Goal: Feedback & Contribution: Leave review/rating

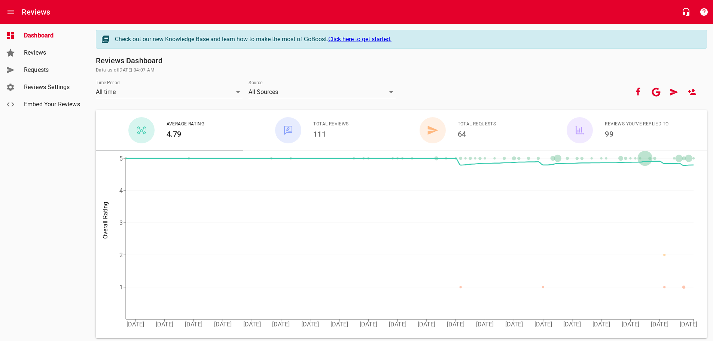
click at [38, 54] on span "Reviews" at bounding box center [52, 52] width 57 height 9
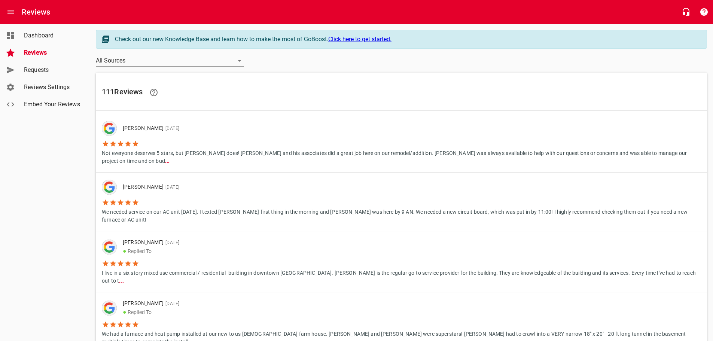
click at [48, 69] on span "Requests" at bounding box center [52, 69] width 57 height 9
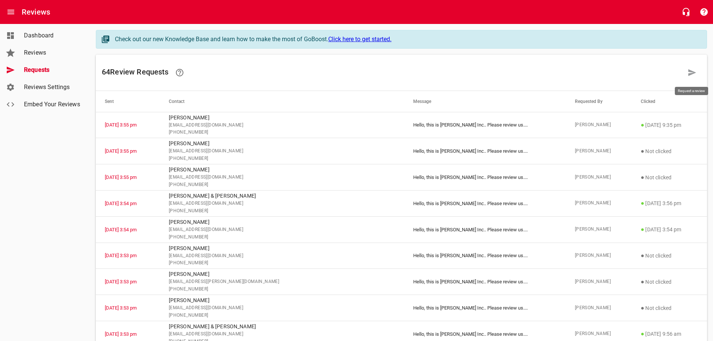
click at [687, 74] on icon at bounding box center [691, 72] width 9 height 9
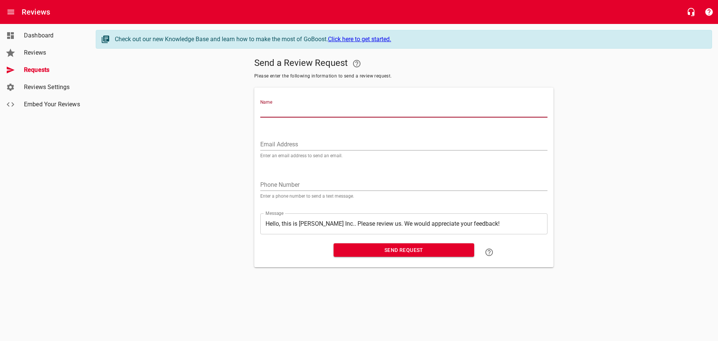
click at [284, 115] on input "Name" at bounding box center [403, 111] width 287 height 12
click at [197, 62] on div "Send a Review Request Please enter the following information to send a review r…" at bounding box center [404, 161] width 616 height 212
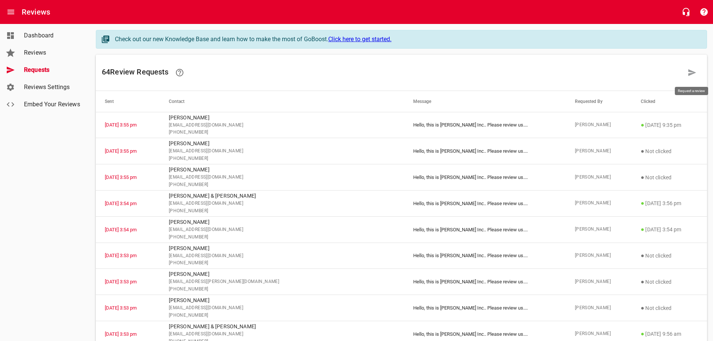
click at [691, 72] on icon at bounding box center [692, 72] width 8 height 7
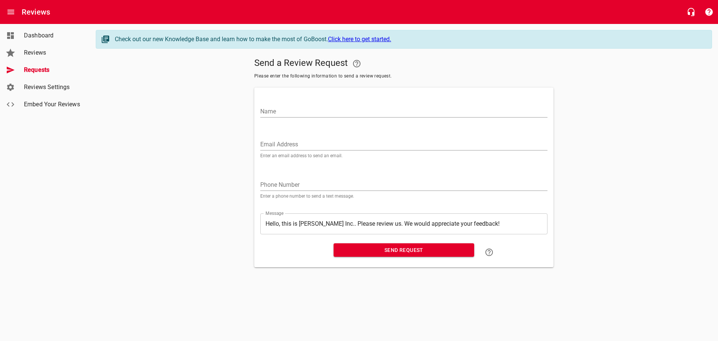
click at [281, 108] on input "Name" at bounding box center [403, 111] width 287 height 12
type input "[PERSON_NAME]"
type input "[EMAIL_ADDRESS][DOMAIN_NAME]"
type input "2692073252"
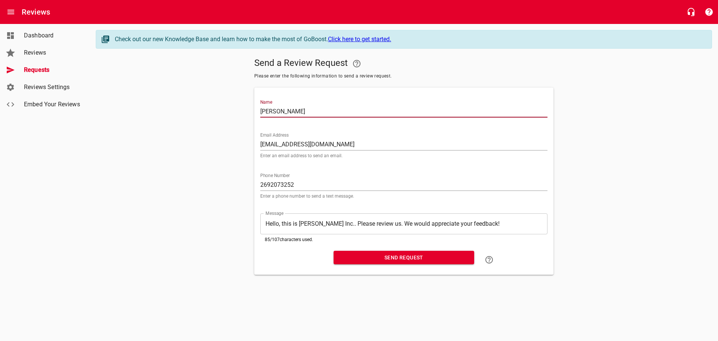
click at [413, 260] on span "Send Request" at bounding box center [404, 257] width 129 height 9
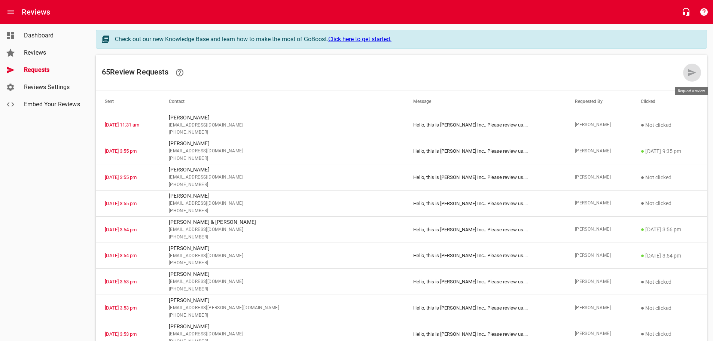
click at [689, 72] on icon at bounding box center [691, 72] width 9 height 9
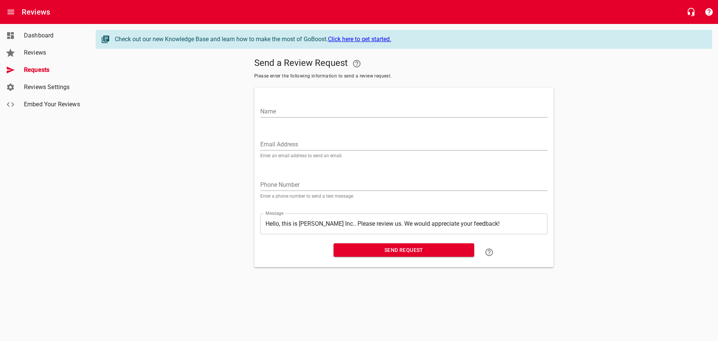
click at [294, 110] on input "Name" at bounding box center [403, 111] width 287 height 12
type input "[PERSON_NAME]"
type input "[EMAIL_ADDRESS][DOMAIN_NAME]"
type input "2692286667"
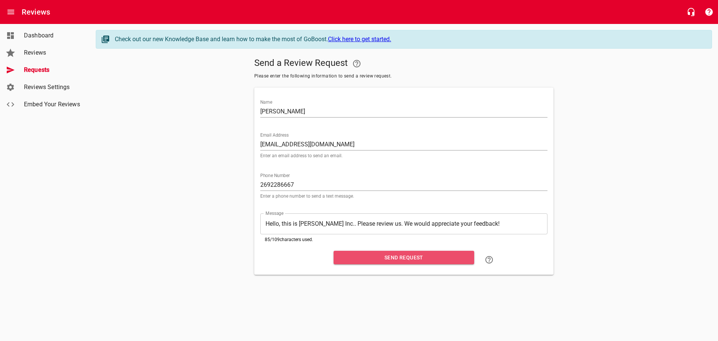
click at [401, 260] on span "Send Request" at bounding box center [404, 257] width 129 height 9
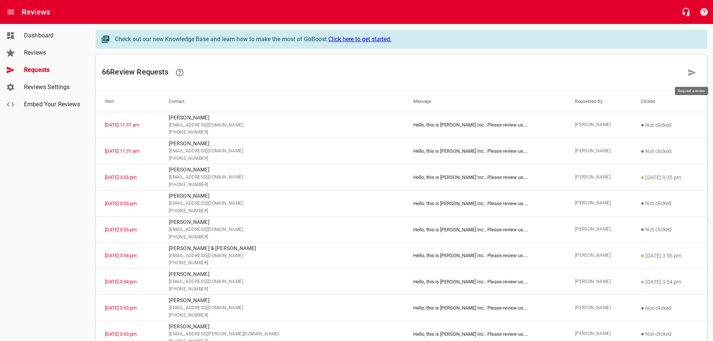
click at [691, 72] on icon at bounding box center [692, 72] width 8 height 7
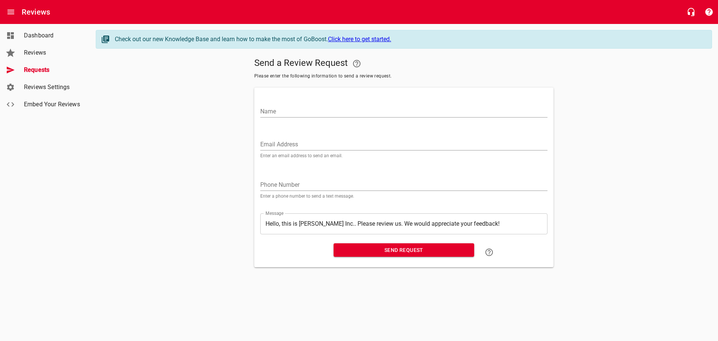
click at [293, 110] on input "Name" at bounding box center [403, 111] width 287 height 12
type input "[PERSON_NAME]"
type input "[PERSON_NAME][EMAIL_ADDRESS][PERSON_NAME][DOMAIN_NAME]"
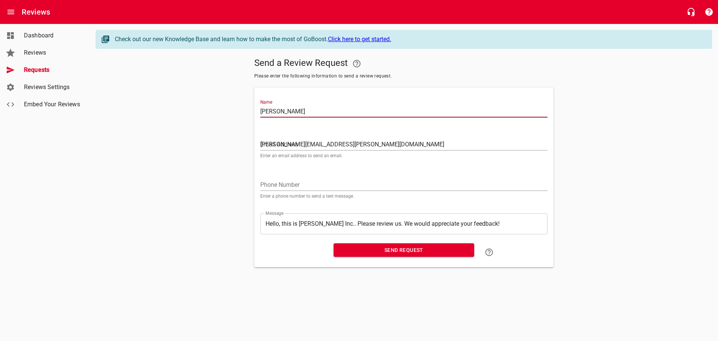
type input "2693653656"
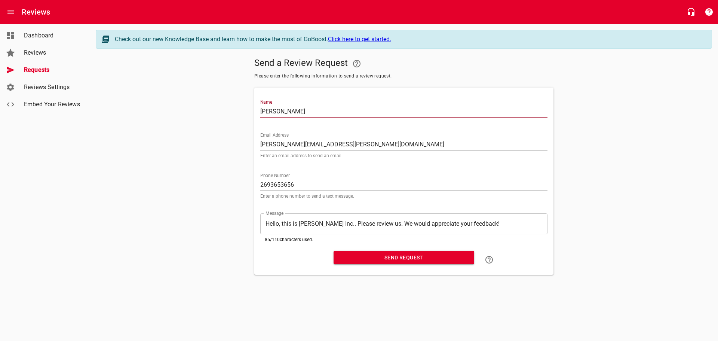
click at [405, 258] on span "Send Request" at bounding box center [404, 257] width 129 height 9
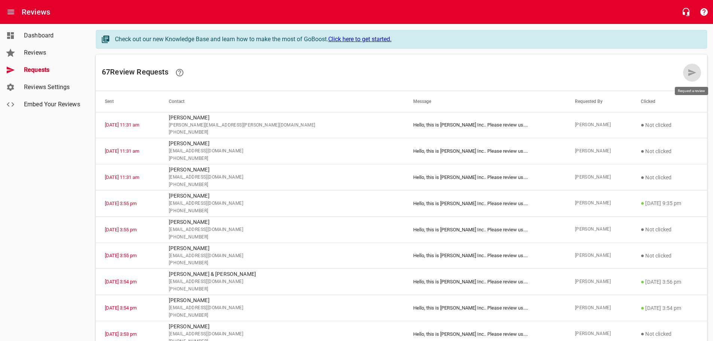
click at [692, 70] on icon at bounding box center [691, 72] width 9 height 9
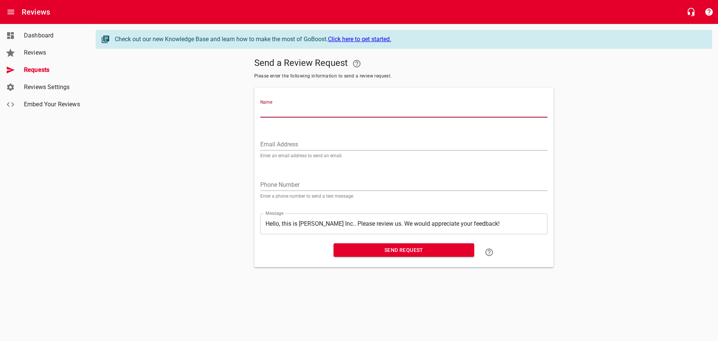
click at [288, 114] on input "Name" at bounding box center [403, 111] width 287 height 12
type input "[PERSON_NAME]"
type input "[EMAIL_ADDRESS][DOMAIN_NAME]"
type input "2692679626"
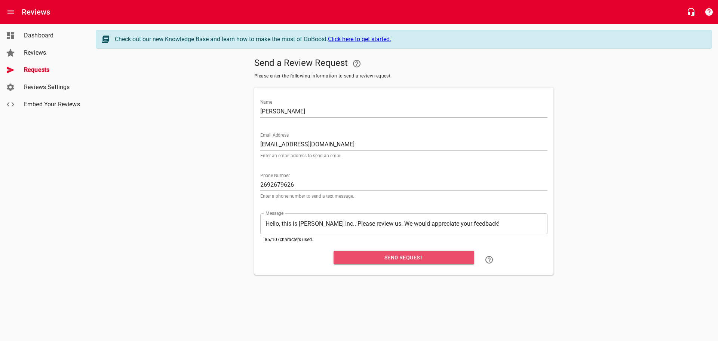
click at [402, 258] on span "Send Request" at bounding box center [404, 257] width 129 height 9
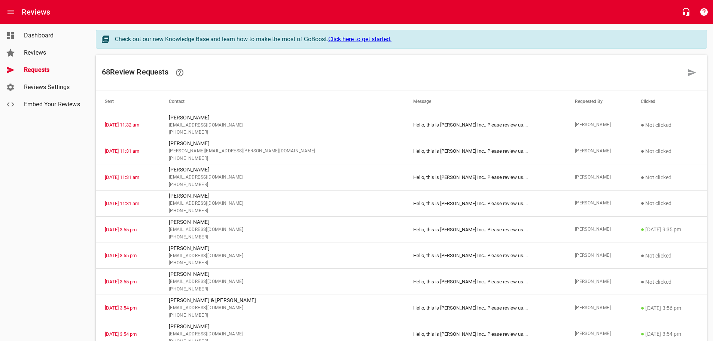
click at [31, 49] on span "Reviews" at bounding box center [52, 52] width 57 height 9
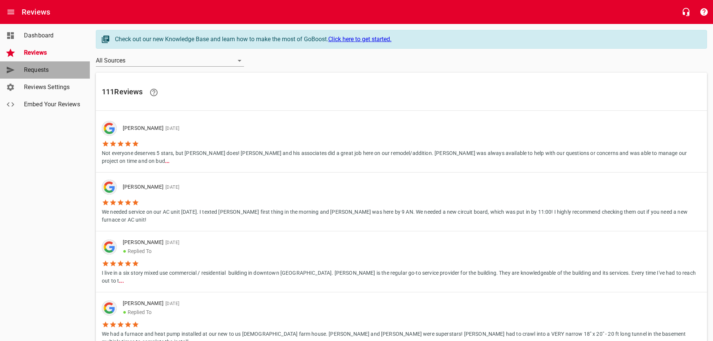
click at [30, 68] on span "Requests" at bounding box center [52, 69] width 57 height 9
